Goal: Information Seeking & Learning: Learn about a topic

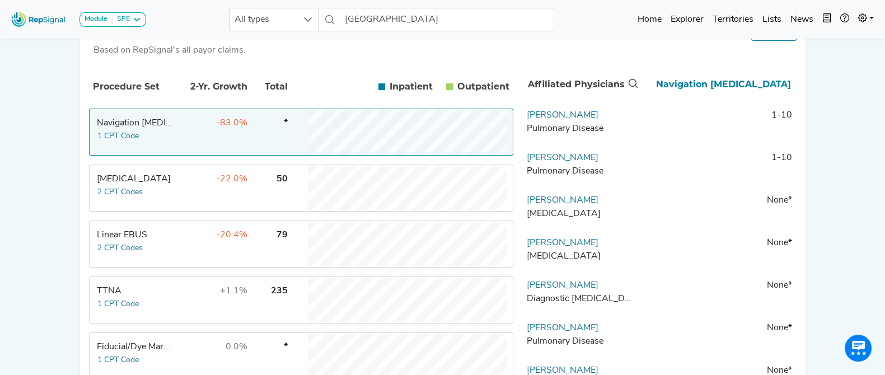
scroll to position [200, 0]
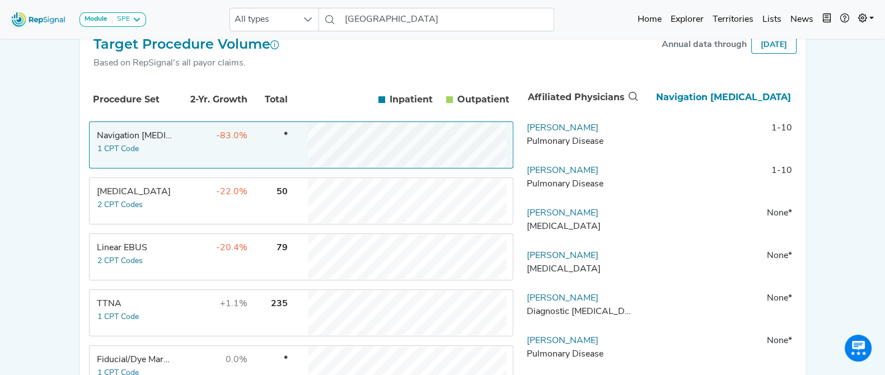
click at [712, 102] on th "Navigation [MEDICAL_DATA]" at bounding box center [718, 97] width 156 height 37
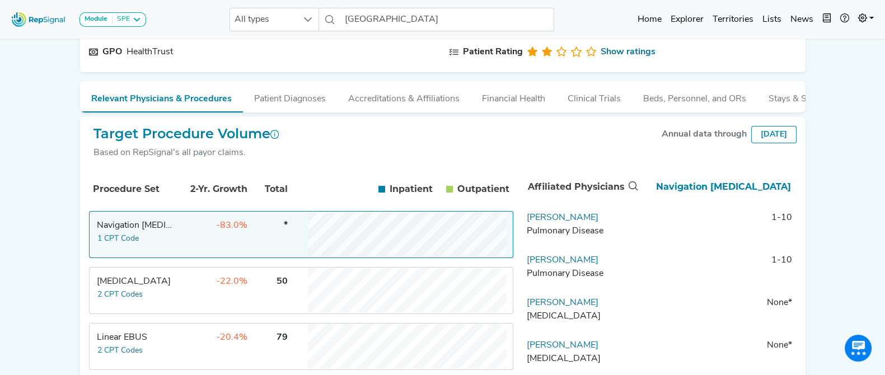
scroll to position [120, 0]
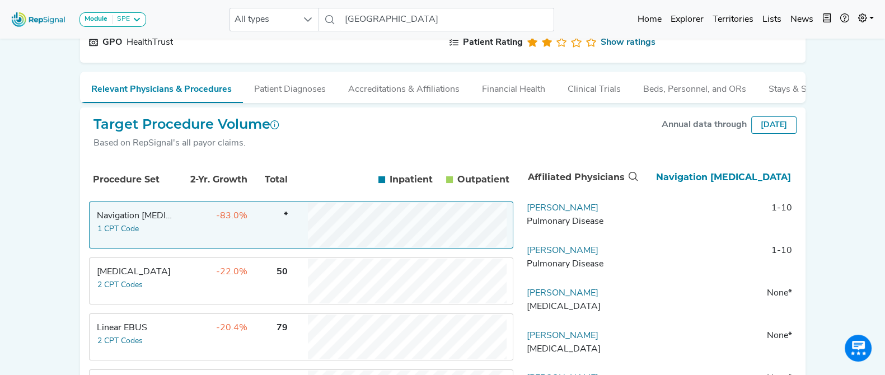
click at [694, 186] on th "Navigation [MEDICAL_DATA]" at bounding box center [718, 177] width 156 height 37
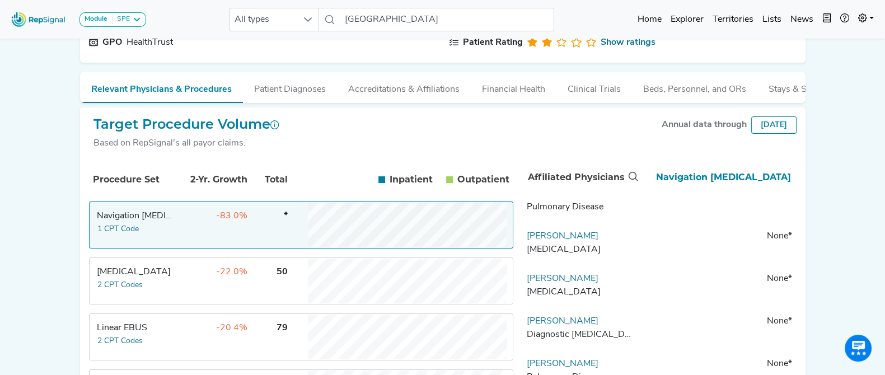
scroll to position [0, 0]
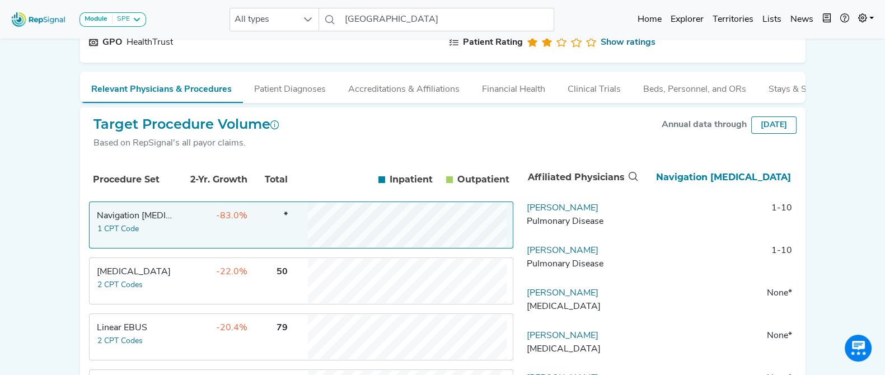
click at [719, 183] on th "Navigation [MEDICAL_DATA]" at bounding box center [718, 177] width 156 height 37
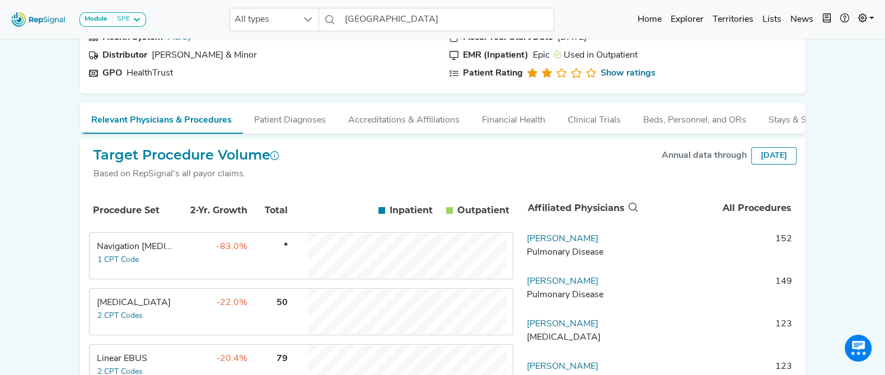
scroll to position [83, 0]
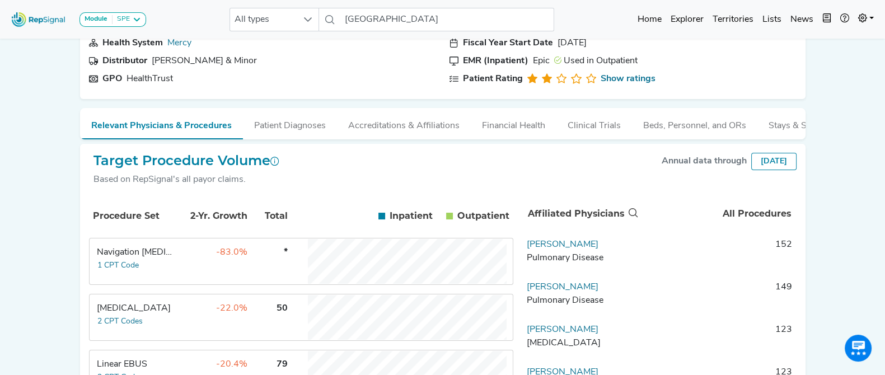
click at [269, 264] on td "*" at bounding box center [268, 261] width 39 height 45
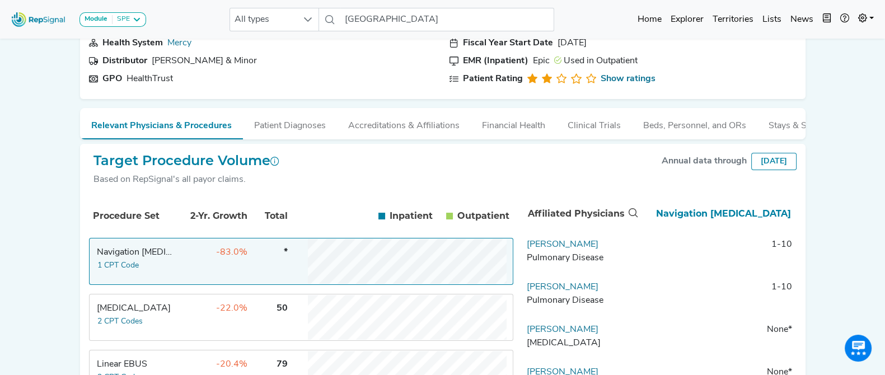
scroll to position [2, 0]
click at [560, 263] on div "Pulmonary Disease" at bounding box center [581, 255] width 109 height 13
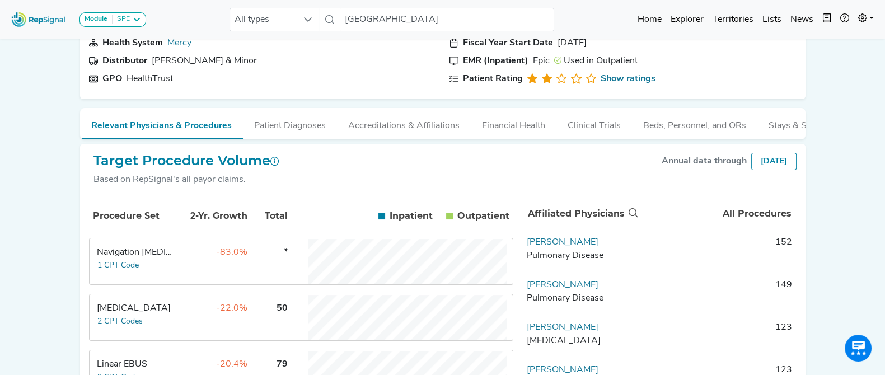
click at [207, 319] on td "-22.0%" at bounding box center [211, 317] width 73 height 45
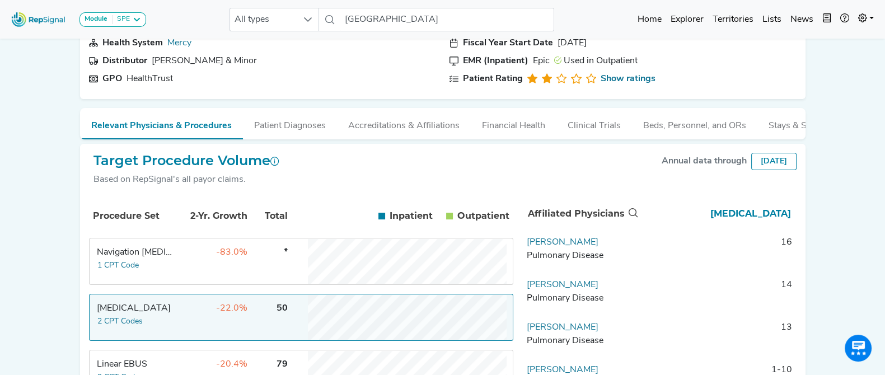
scroll to position [0, 0]
click at [846, 244] on div "Module SPE [MEDICAL_DATA] Disposable Bronchoscope SBRT SPE TTNA [MEDICAL_DATA] …" at bounding box center [442, 330] width 885 height 827
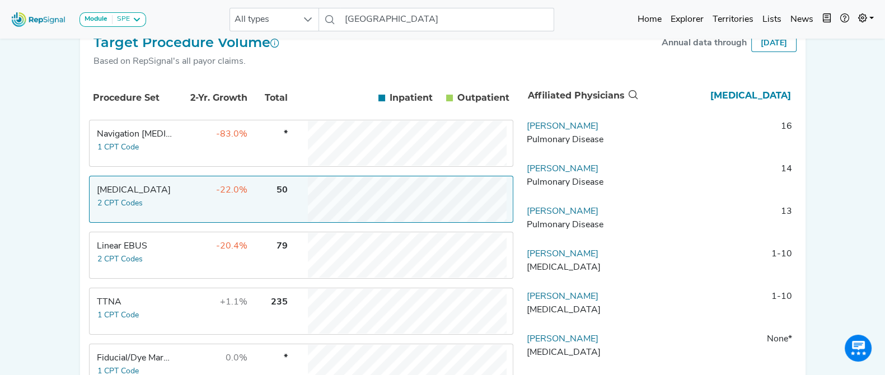
scroll to position [201, 0]
click at [229, 161] on td "-83.0%" at bounding box center [211, 143] width 73 height 45
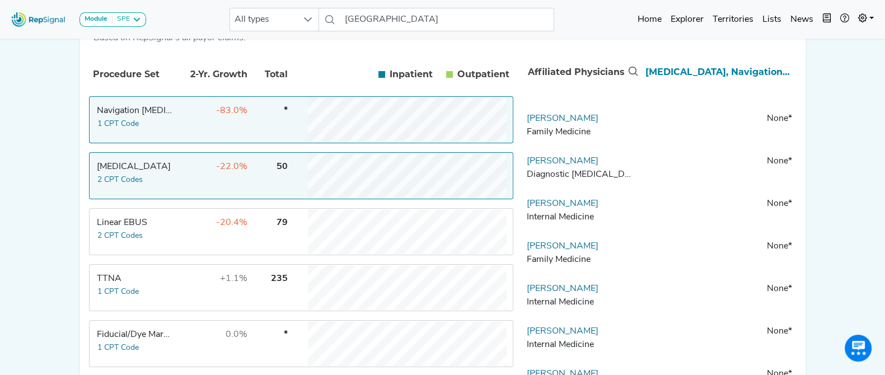
scroll to position [371, 0]
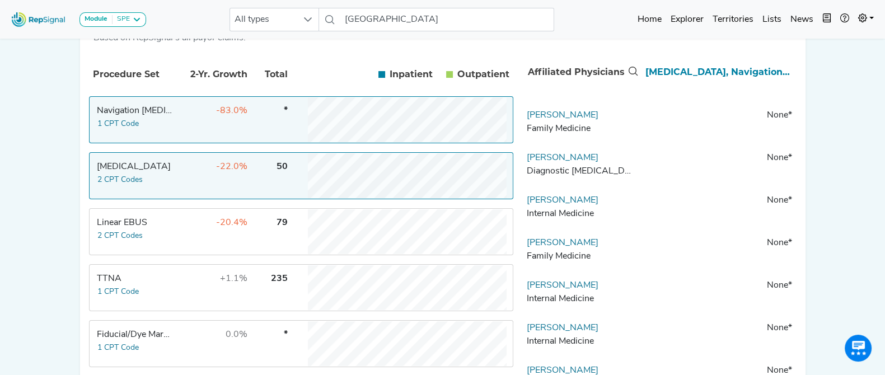
click at [255, 175] on td "50" at bounding box center [268, 175] width 39 height 45
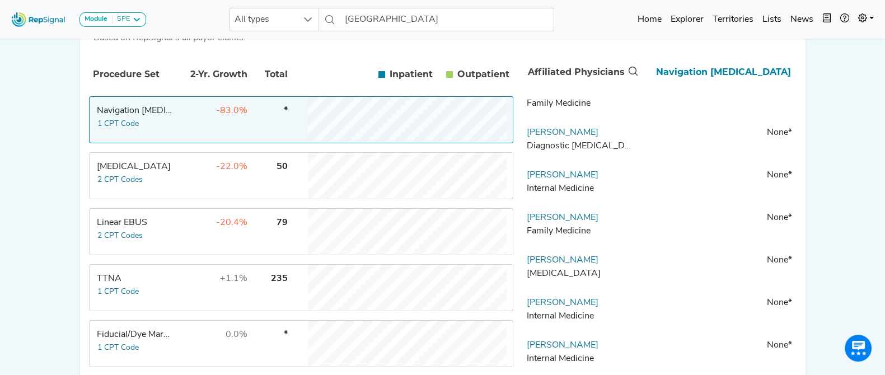
scroll to position [0, 0]
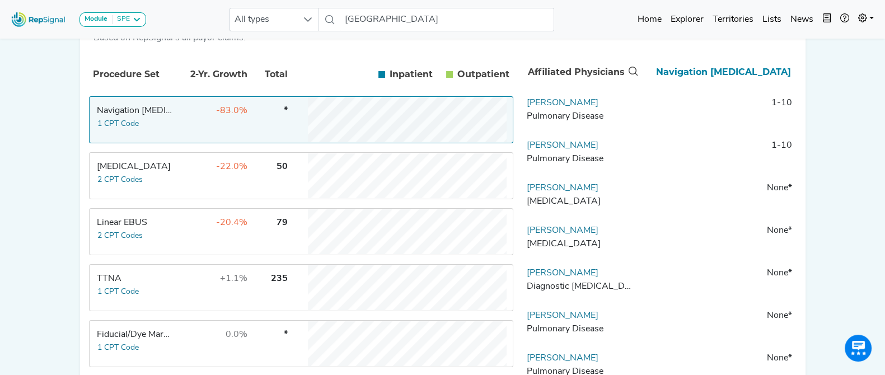
click at [202, 183] on td "-22.0%" at bounding box center [211, 175] width 73 height 45
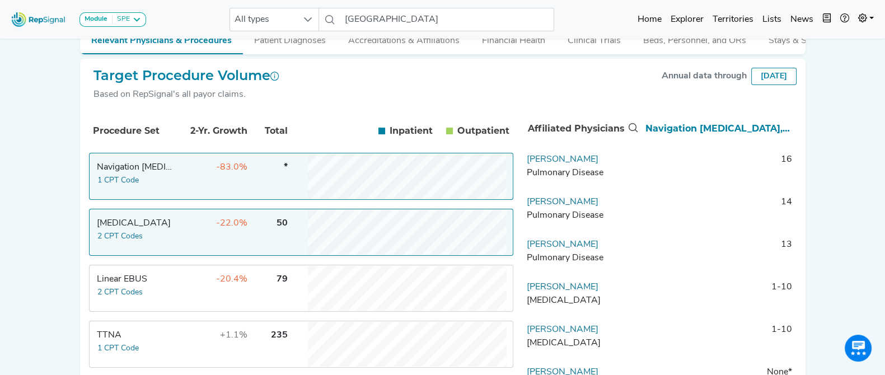
click at [32, 203] on div "Module SPE [MEDICAL_DATA] Disposable Bronchoscope SBRT SPE TTNA [MEDICAL_DATA] …" at bounding box center [442, 245] width 885 height 827
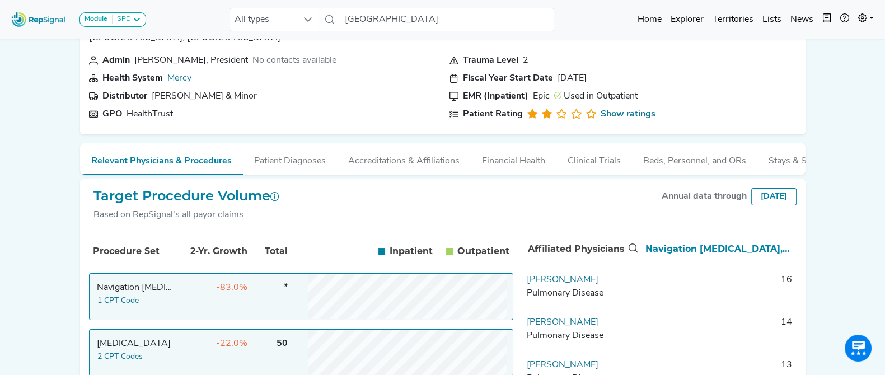
scroll to position [167, 0]
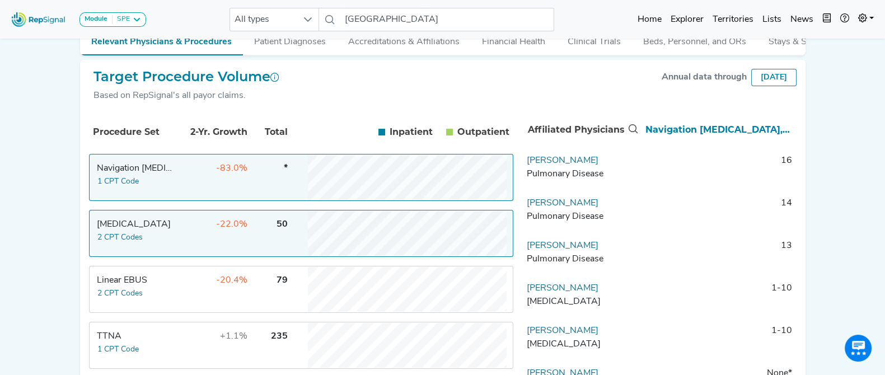
click at [143, 303] on td "Linear EBUS 2 CPT Codes" at bounding box center [132, 289] width 84 height 45
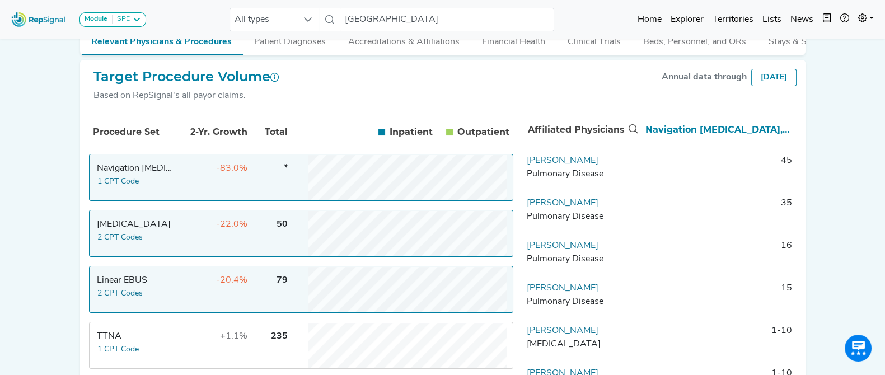
click at [178, 256] on td "-22.0%" at bounding box center [211, 233] width 73 height 45
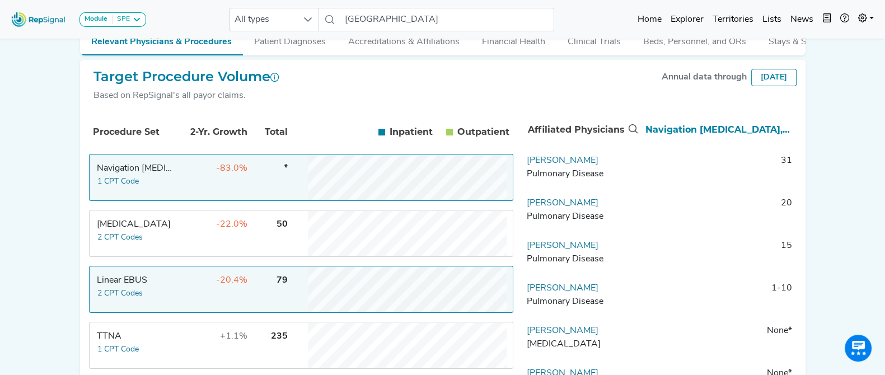
click at [182, 236] on td "-22.0%" at bounding box center [211, 233] width 73 height 45
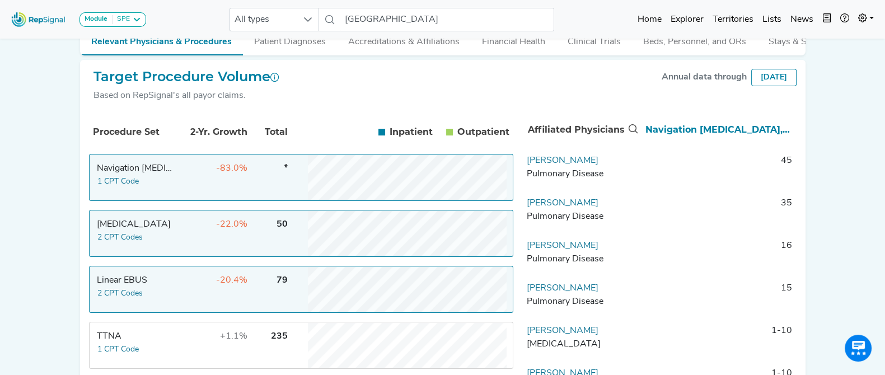
click at [142, 189] on td "Navigation [MEDICAL_DATA] 1 CPT Code" at bounding box center [132, 177] width 84 height 45
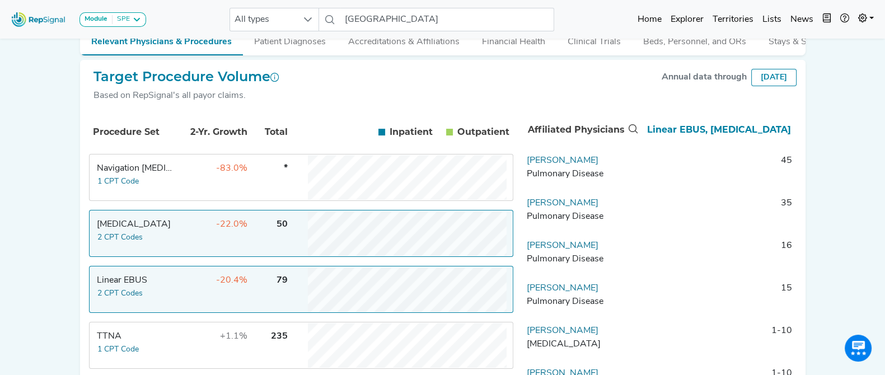
click at [142, 189] on td "Navigation [MEDICAL_DATA] 1 CPT Code" at bounding box center [132, 177] width 84 height 45
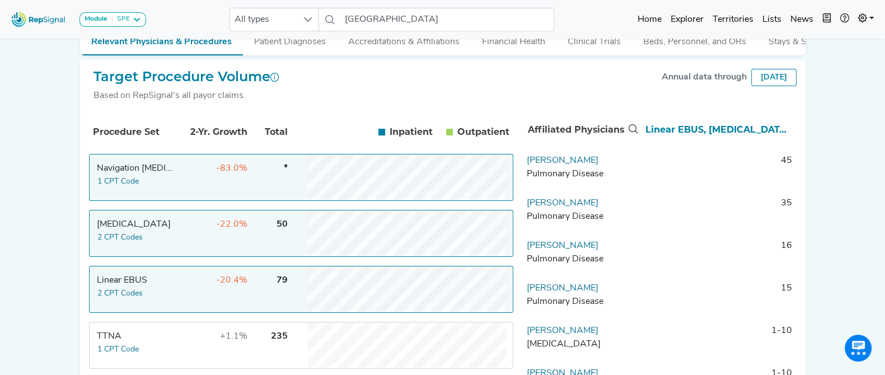
click at [236, 185] on td "-83.0%" at bounding box center [211, 177] width 73 height 45
click at [146, 167] on td "Navigation [MEDICAL_DATA] 1 CPT Code" at bounding box center [132, 177] width 84 height 45
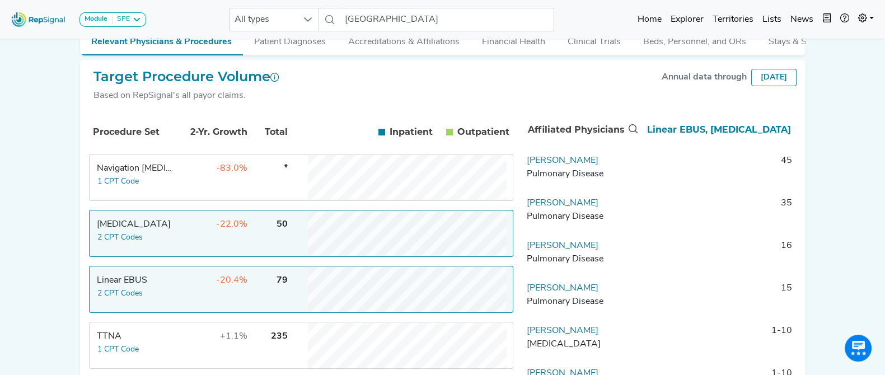
click at [165, 226] on div "[MEDICAL_DATA]" at bounding box center [135, 224] width 77 height 13
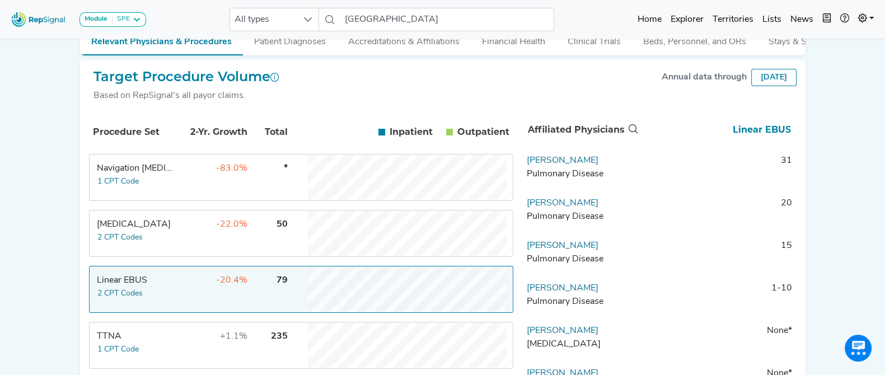
click at [153, 284] on div "Linear EBUS" at bounding box center [135, 280] width 77 height 13
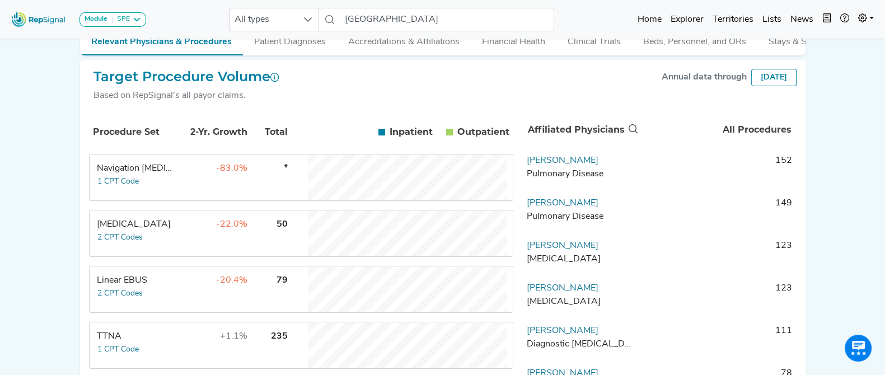
click at [164, 189] on td "Navigation [MEDICAL_DATA] 1 CPT Code" at bounding box center [132, 177] width 84 height 45
